Goal: Transaction & Acquisition: Purchase product/service

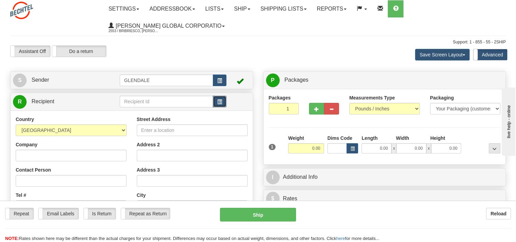
click at [219, 100] on span "button" at bounding box center [219, 102] width 5 height 4
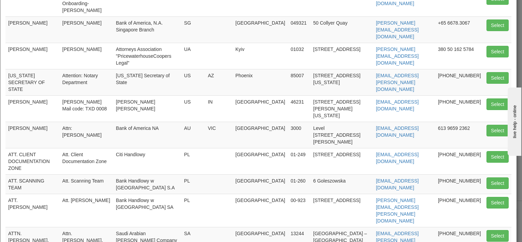
scroll to position [102, 0]
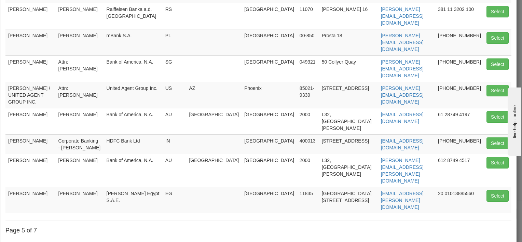
scroll to position [132, 0]
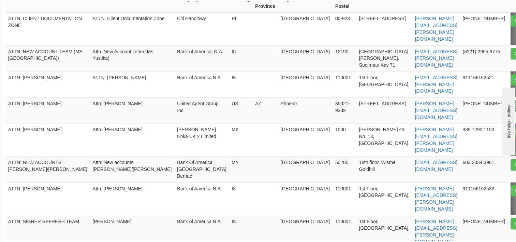
scroll to position [52, 0]
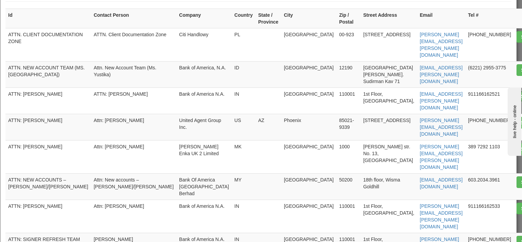
click at [516, 90] on button "Select" at bounding box center [527, 96] width 22 height 12
type input "ATTN: [PERSON_NAME]"
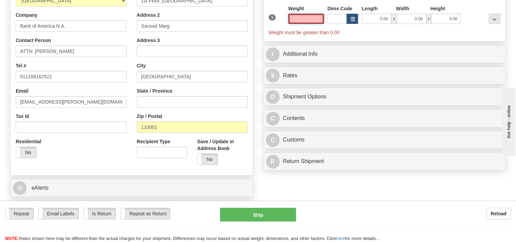
scroll to position [137, 0]
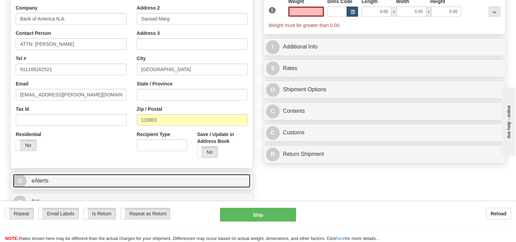
type input "0.00"
click at [67, 176] on link "@ eAlerts" at bounding box center [132, 181] width 238 height 14
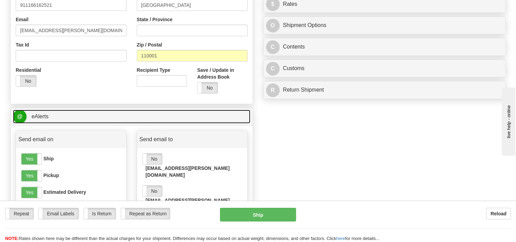
scroll to position [205, 0]
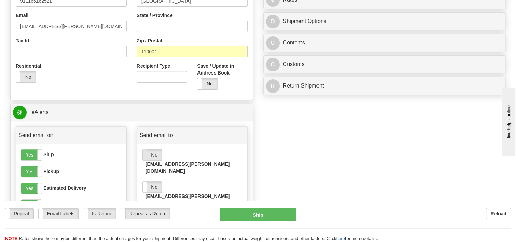
click at [143, 154] on span at bounding box center [142, 154] width 9 height 11
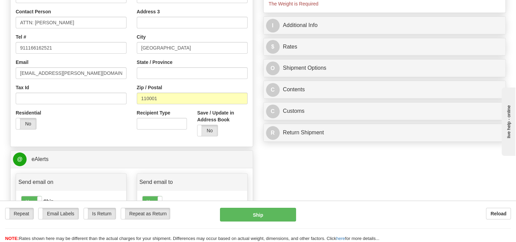
scroll to position [102, 0]
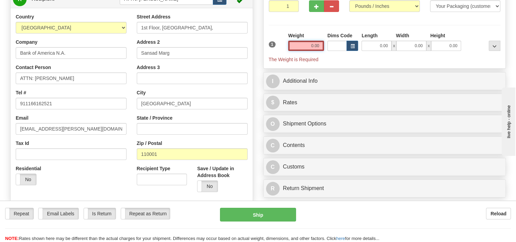
drag, startPoint x: 308, startPoint y: 47, endPoint x: 337, endPoint y: 42, distance: 29.8
click at [337, 42] on div "1 Weight 0.00 Dims Code 0.00" at bounding box center [385, 47] width 236 height 31
click at [473, 8] on select "Your Packaging (customer supplied) Envelope (carrier supplied) Pack (carrier su…" at bounding box center [465, 6] width 71 height 12
select select "2"
click at [430, 1] on select "Your Packaging (customer supplied) Envelope (carrier supplied) Pack (carrier su…" at bounding box center [465, 6] width 71 height 12
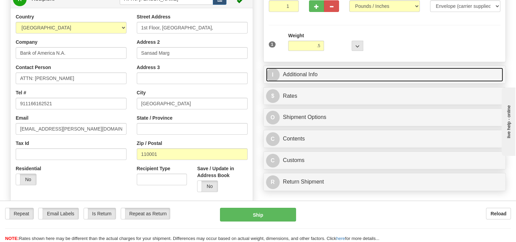
type input "0.50"
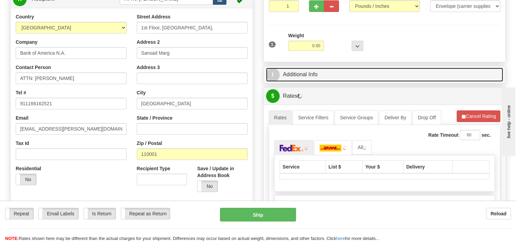
click at [313, 74] on link "I Additional Info" at bounding box center [385, 75] width 238 height 14
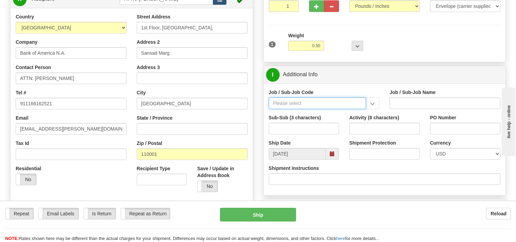
click at [336, 102] on input "Job / Sub-Job Code" at bounding box center [318, 103] width 98 height 12
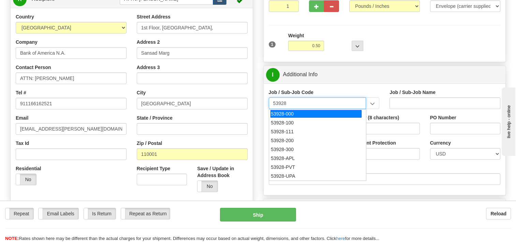
click at [301, 111] on div "53928-000" at bounding box center [316, 114] width 91 height 8
type input "53928-000"
type input "TREASURY-BCMC - TREASURY-BCMC"
type input "53928-000"
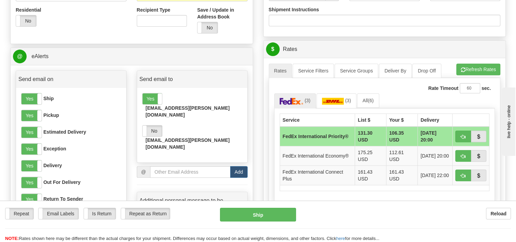
scroll to position [273, 0]
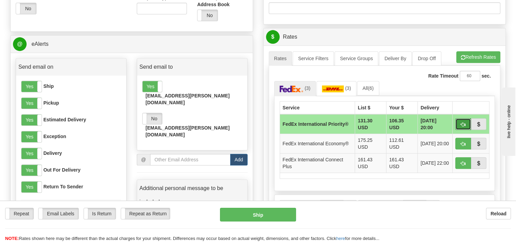
click at [467, 122] on button "button" at bounding box center [464, 124] width 16 height 12
type input "01"
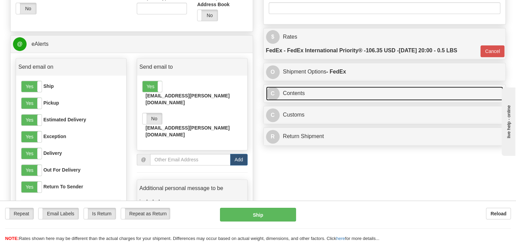
click at [298, 97] on link "C Contents" at bounding box center [385, 93] width 238 height 14
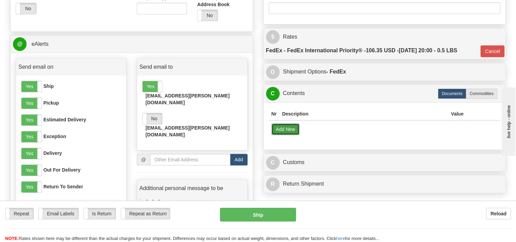
click at [283, 129] on button "Add New" at bounding box center [286, 129] width 28 height 12
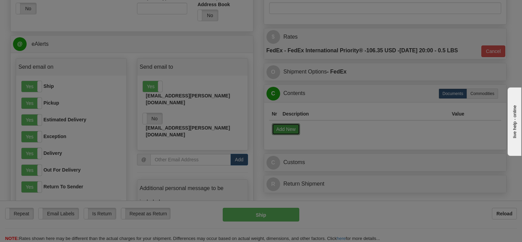
select select "US"
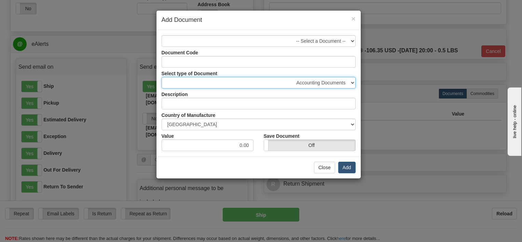
click at [351, 81] on select "Accounting Documents Analysis Reports Applications (Completed) Bank Statements …" at bounding box center [258, 83] width 194 height 12
select select "32"
click at [161, 77] on select "Accounting Documents Analysis Reports Applications (Completed) Bank Statements …" at bounding box center [258, 83] width 194 height 12
type input "Letters and Cards"
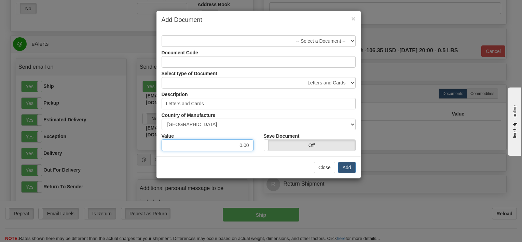
drag, startPoint x: 217, startPoint y: 146, endPoint x: 269, endPoint y: 134, distance: 53.1
click at [271, 136] on div "Value 0.00 Save Document On Off" at bounding box center [258, 140] width 204 height 21
type input "1.00"
click at [236, 162] on div "Close Add" at bounding box center [258, 167] width 204 height 22
click at [349, 165] on button "Add" at bounding box center [346, 167] width 17 height 12
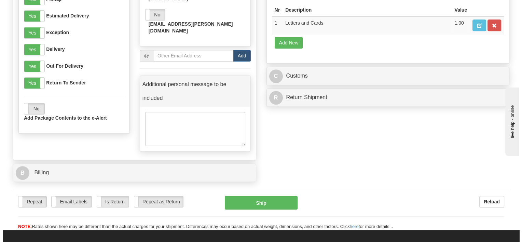
scroll to position [410, 0]
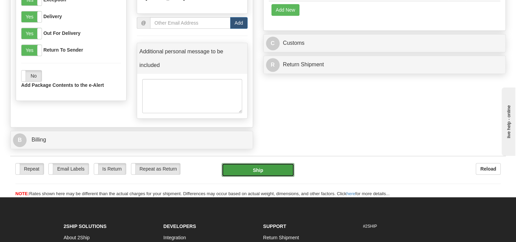
click at [258, 163] on button "Ship" at bounding box center [258, 170] width 72 height 14
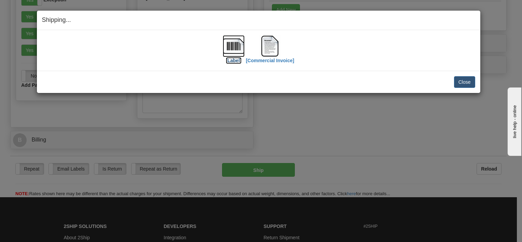
click at [230, 47] on img at bounding box center [234, 46] width 22 height 22
click at [272, 50] on img at bounding box center [270, 46] width 22 height 22
